Goal: Register for event/course

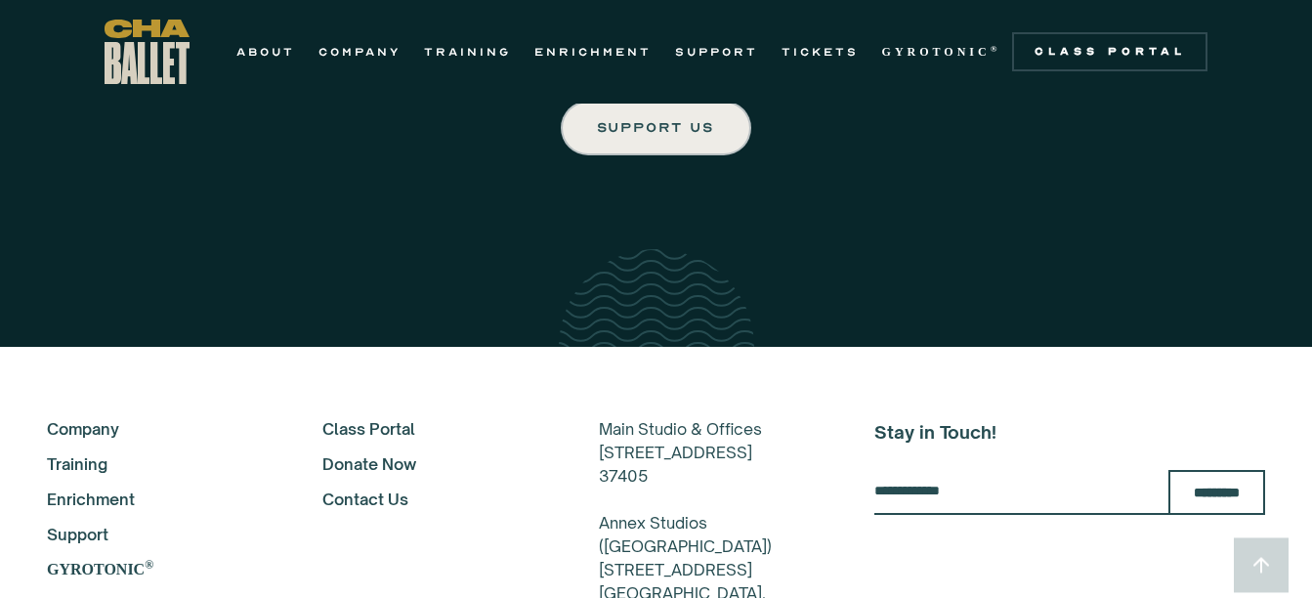
scroll to position [3311, 0]
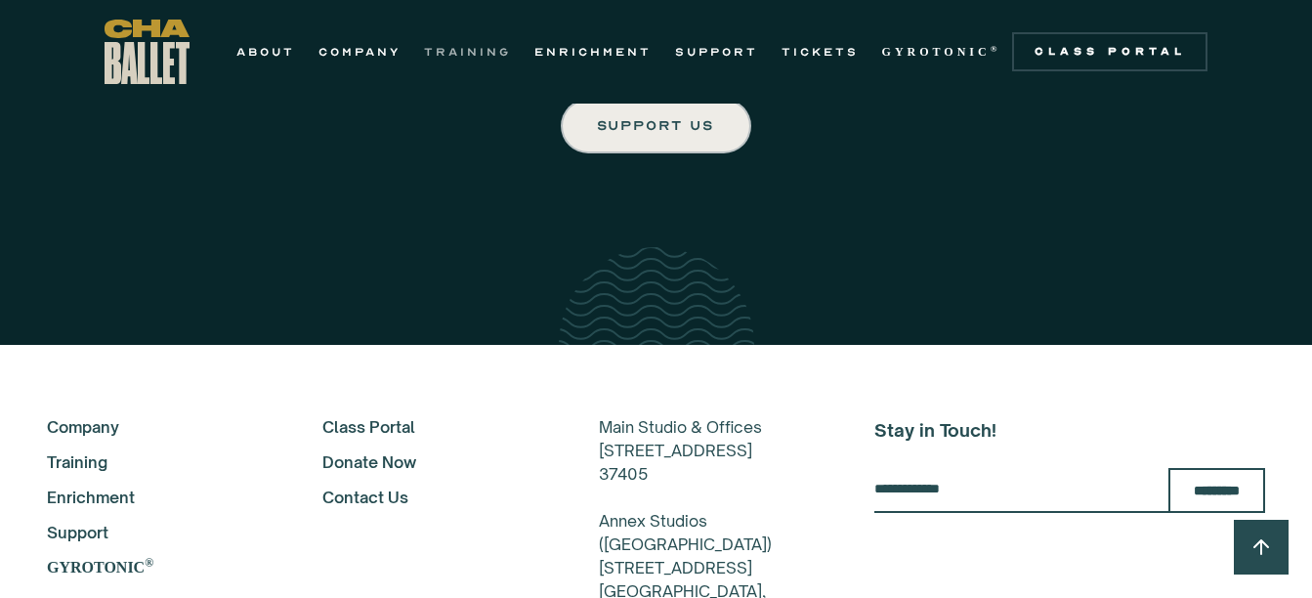
click at [452, 43] on link "TRAINING" at bounding box center [467, 51] width 87 height 23
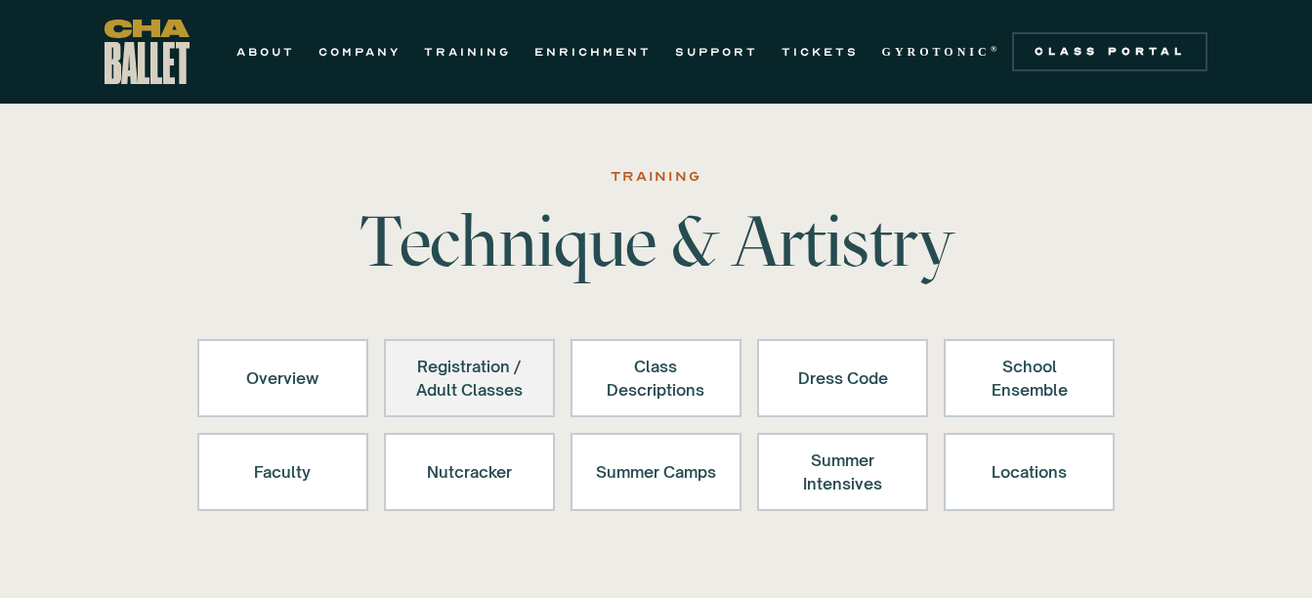
click at [484, 359] on div "Registration / Adult Classes" at bounding box center [469, 378] width 120 height 47
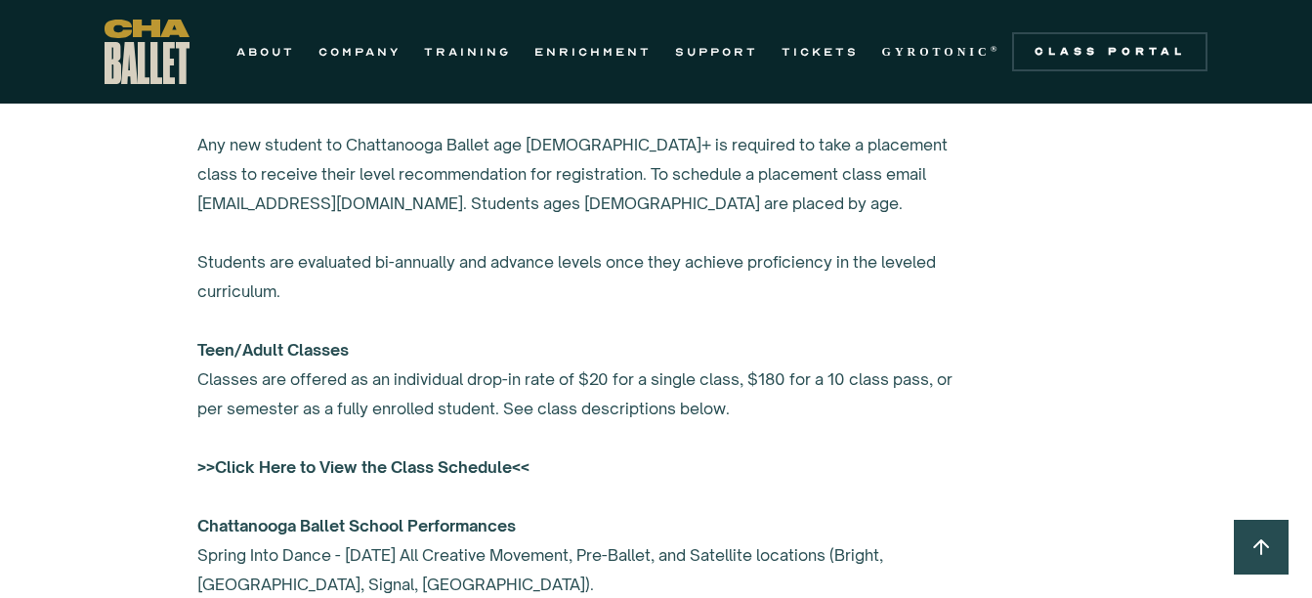
scroll to position [1404, 0]
click at [484, 359] on div "Create an account in the class portal to register. Any new student to Chattanoo…" at bounding box center [588, 377] width 782 height 616
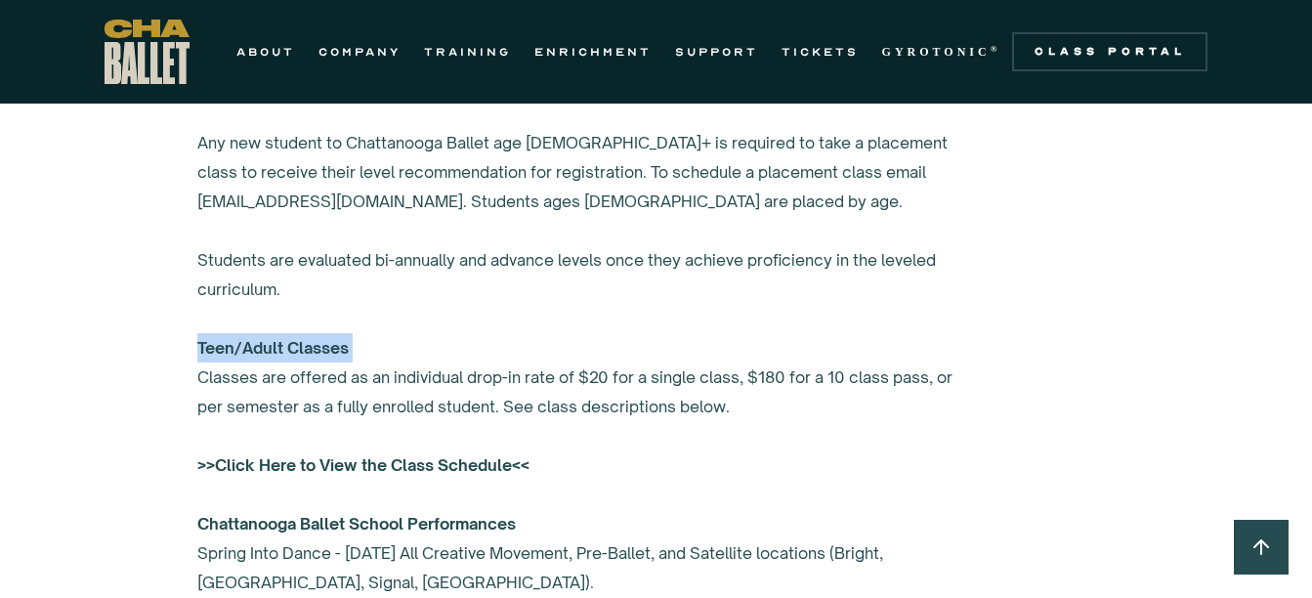
click at [484, 359] on div "Create an account in the class portal to register. Any new student to Chattanoo…" at bounding box center [588, 377] width 782 height 616
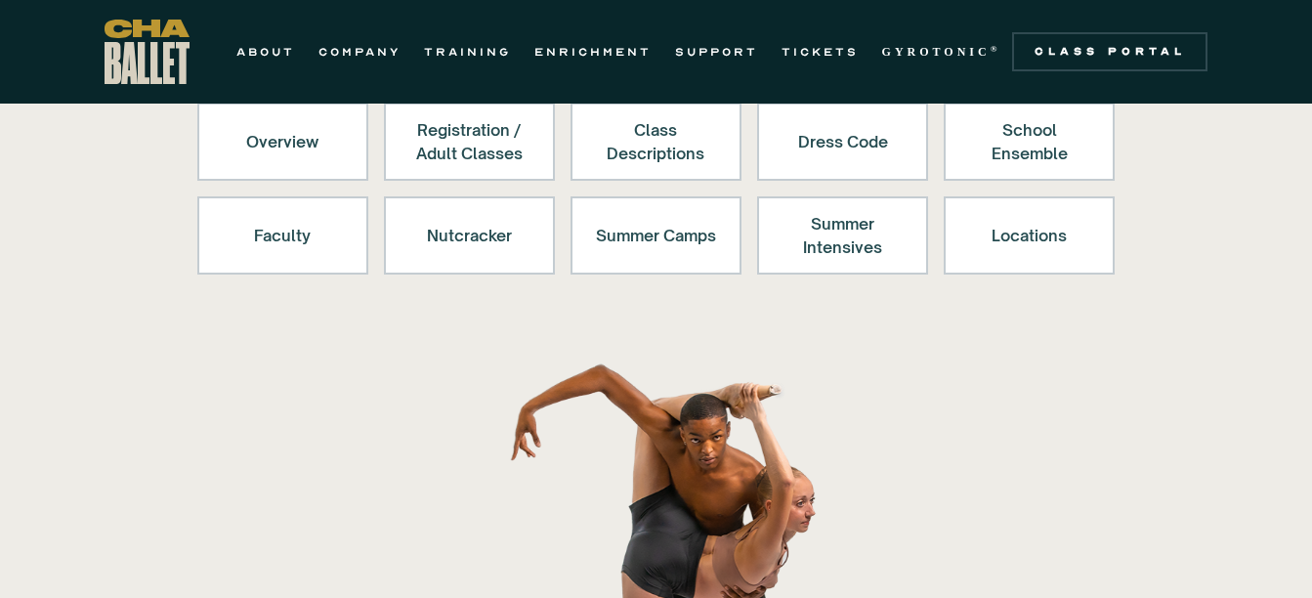
scroll to position [0, 0]
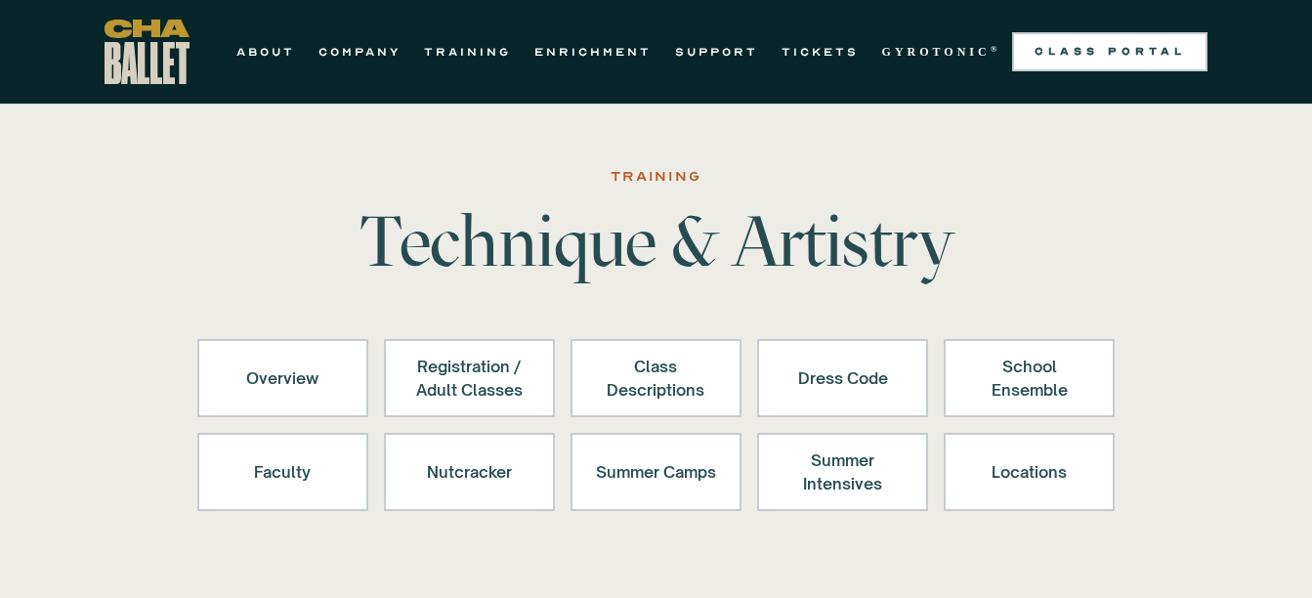
click at [1100, 48] on div "Class Portal" at bounding box center [1110, 52] width 172 height 16
